Goal: Ask a question

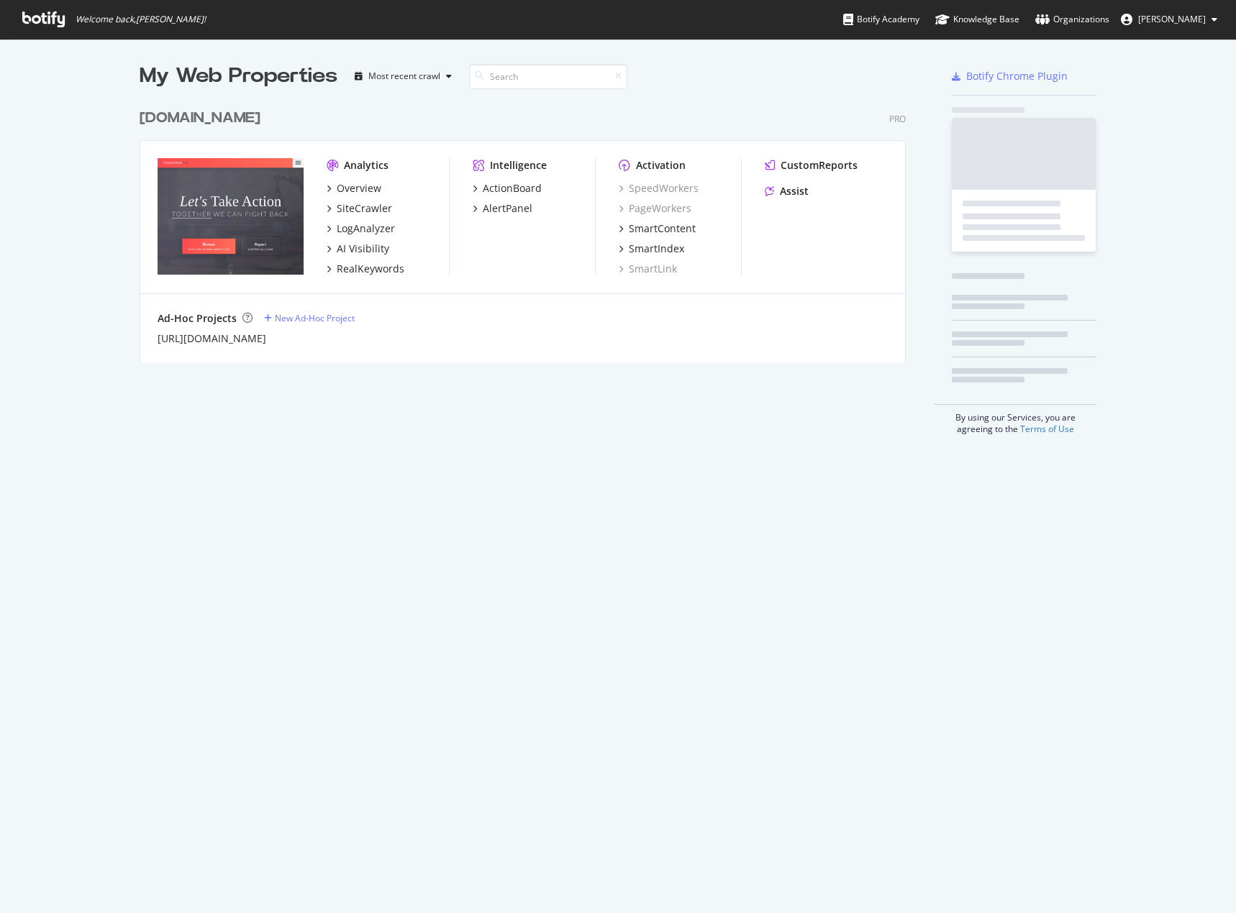
scroll to position [903, 1214]
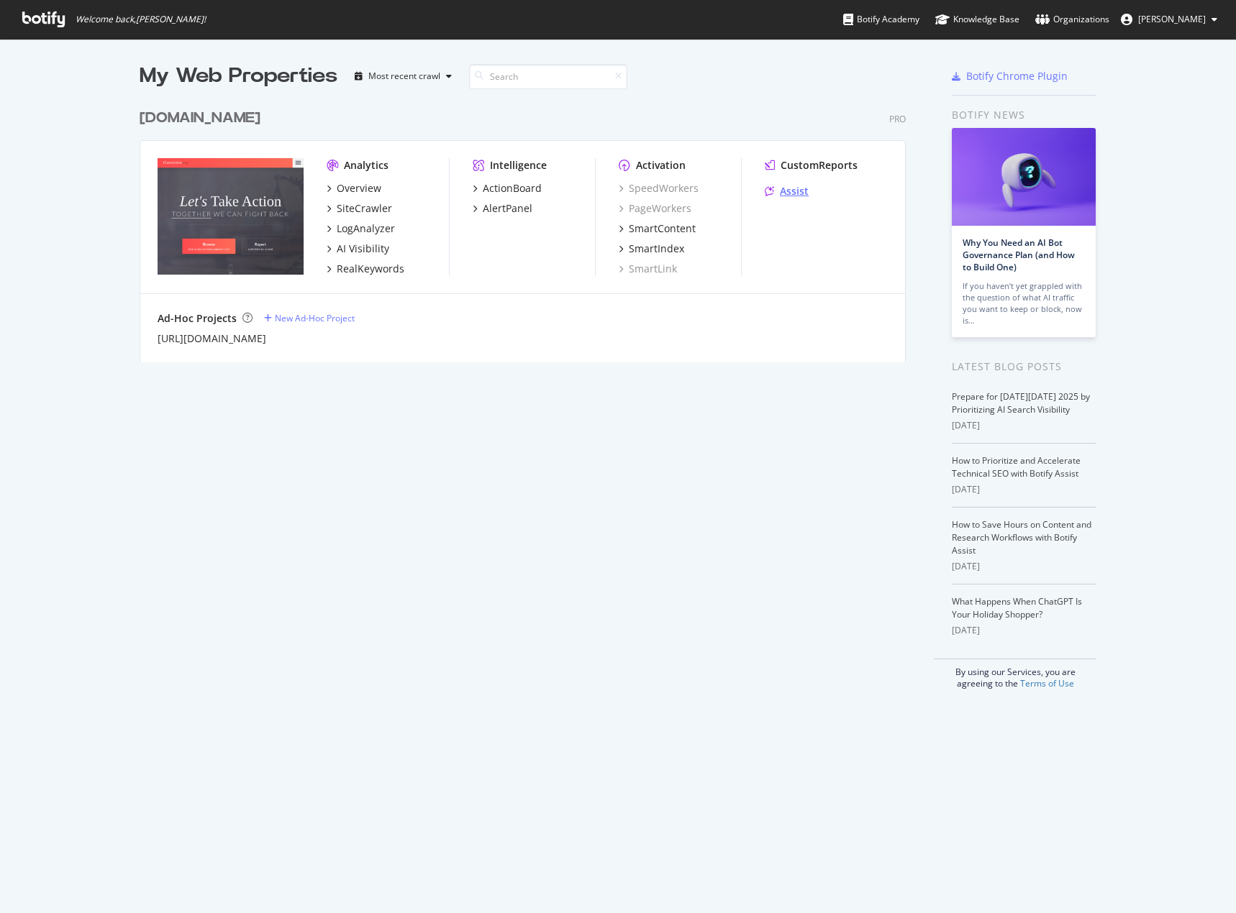
click at [788, 188] on div "Assist" at bounding box center [794, 191] width 29 height 14
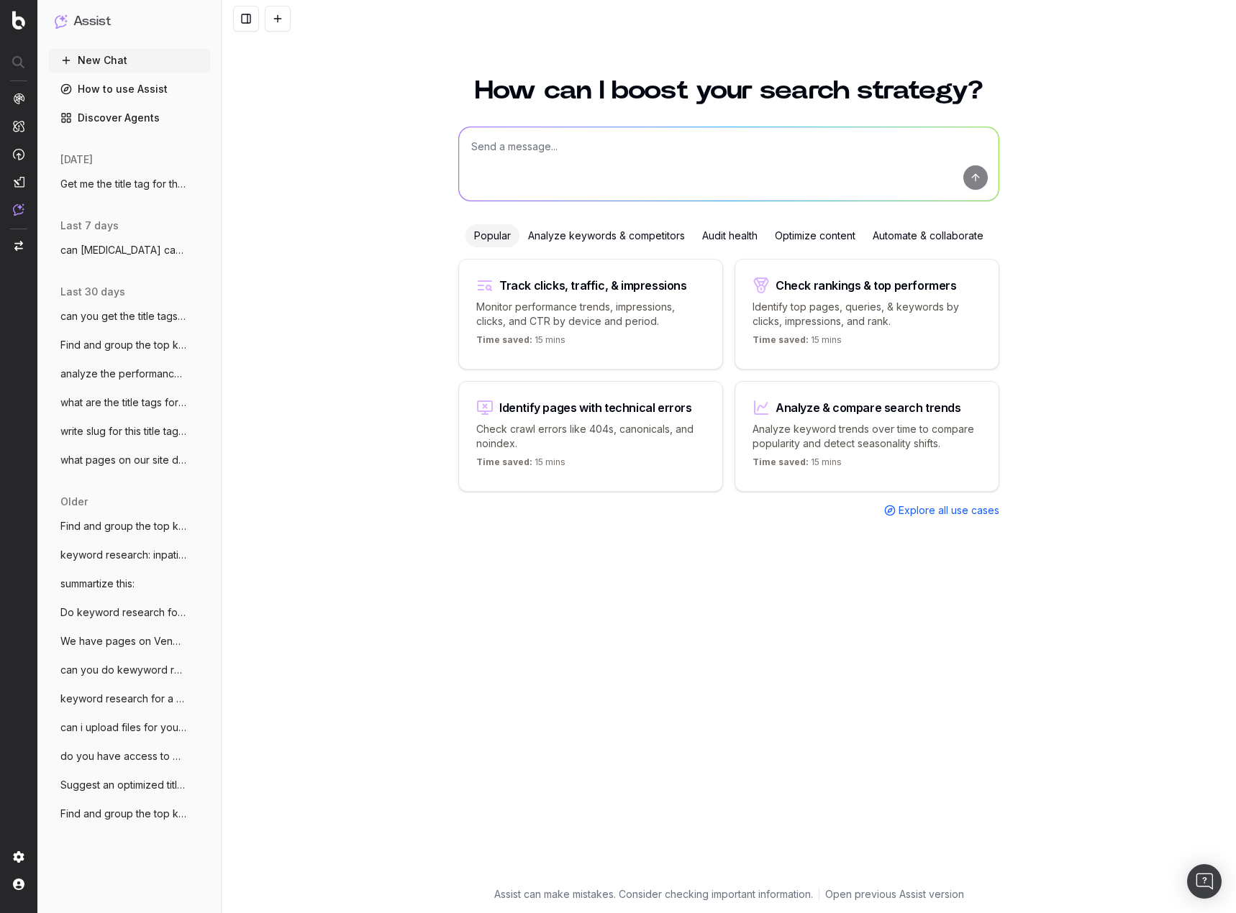
click at [534, 144] on textarea at bounding box center [728, 163] width 539 height 73
paste textarea "nest thermostat discontinued"
type textarea "do keyword research for this: nest thermostat discontinued"
click at [979, 173] on button "submit" at bounding box center [975, 177] width 24 height 24
